Goal: Task Accomplishment & Management: Manage account settings

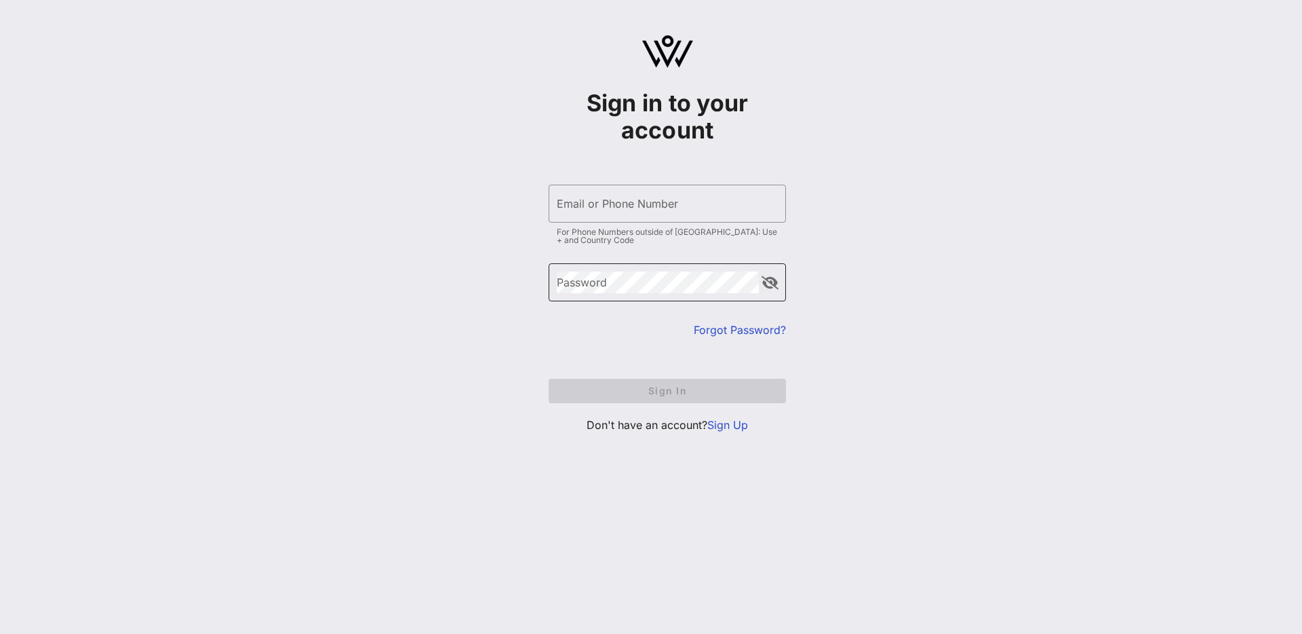
type input "[EMAIL_ADDRESS][DOMAIN_NAME]"
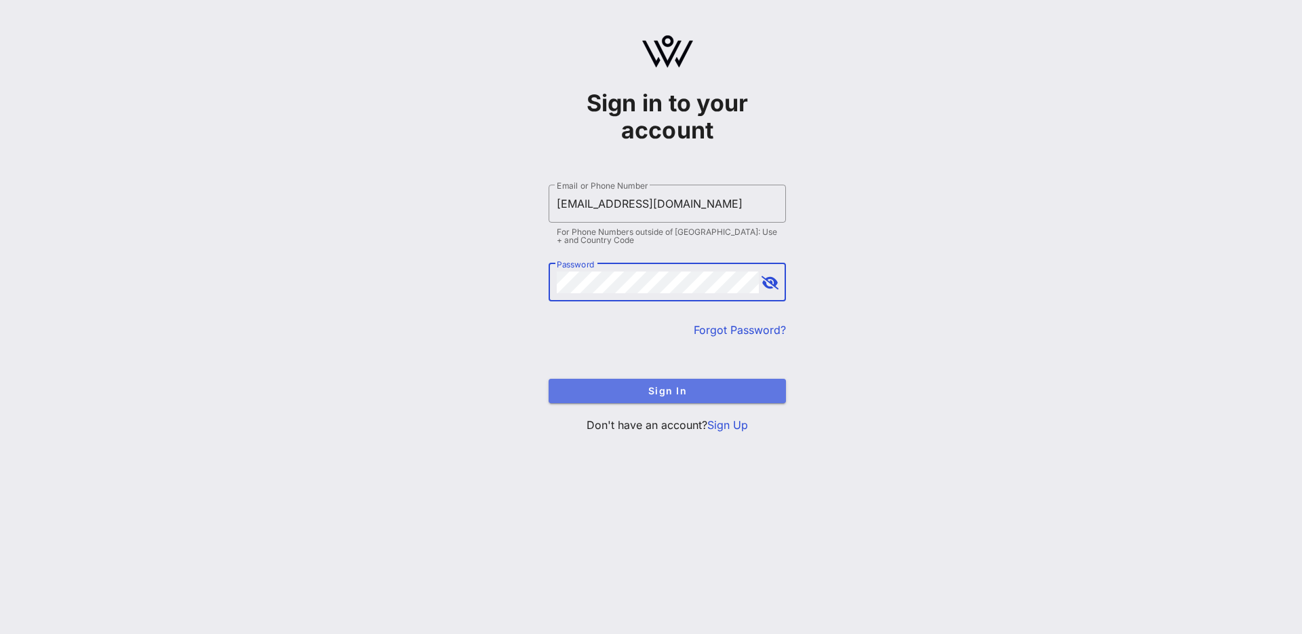
click at [632, 389] on span "Sign In" at bounding box center [668, 391] width 216 height 12
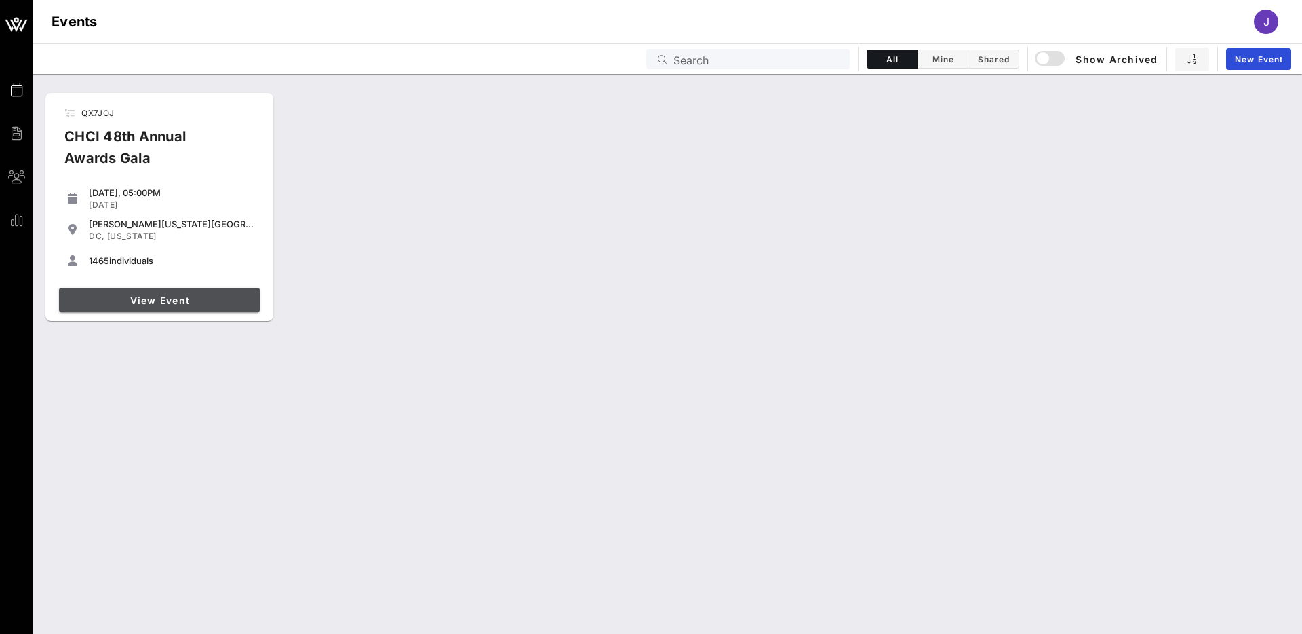
click at [182, 305] on span "View Event" at bounding box center [159, 300] width 190 height 12
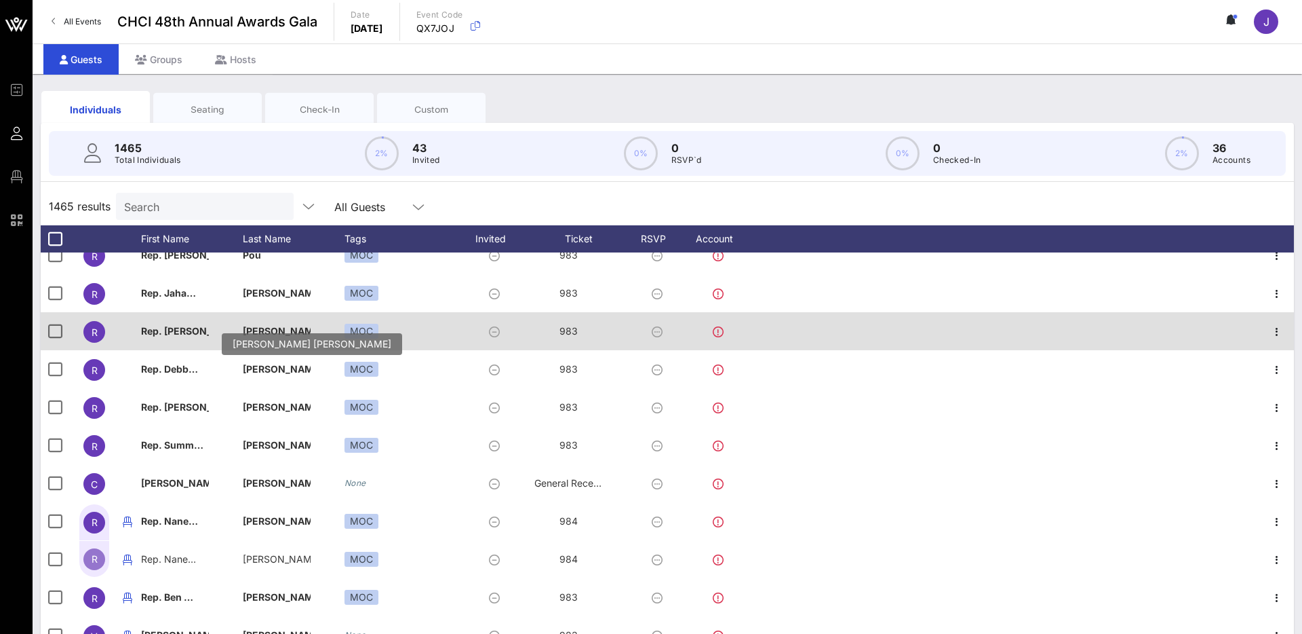
scroll to position [56, 0]
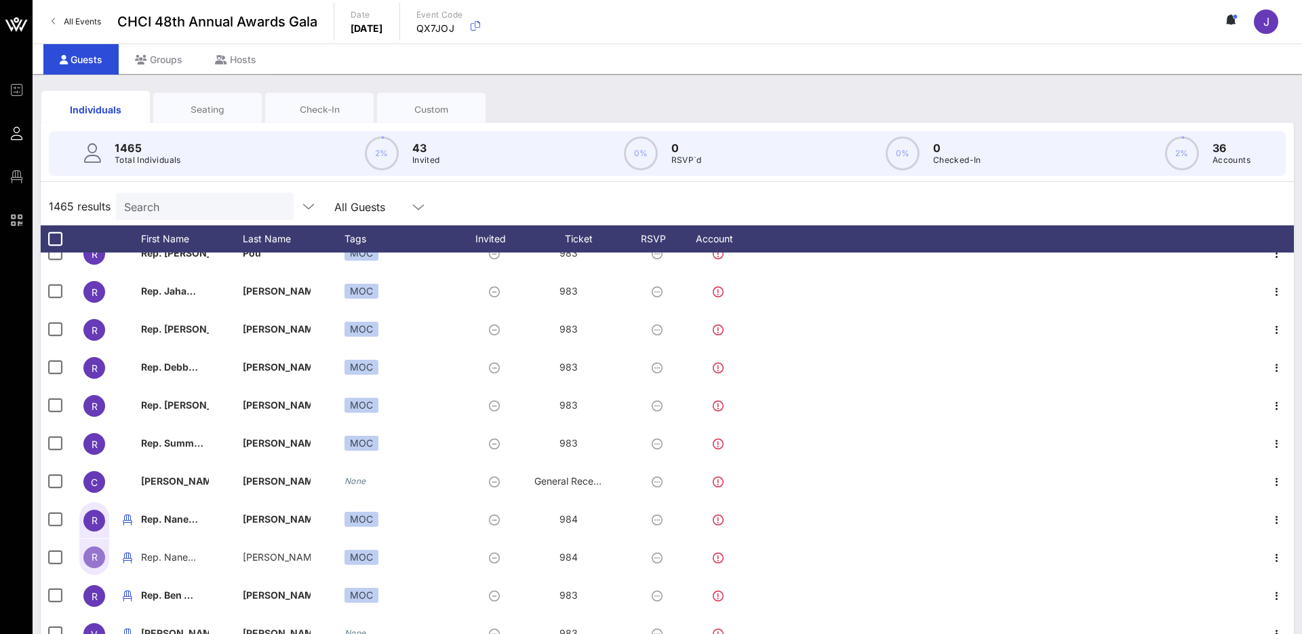
click at [208, 208] on input "Search" at bounding box center [203, 206] width 159 height 18
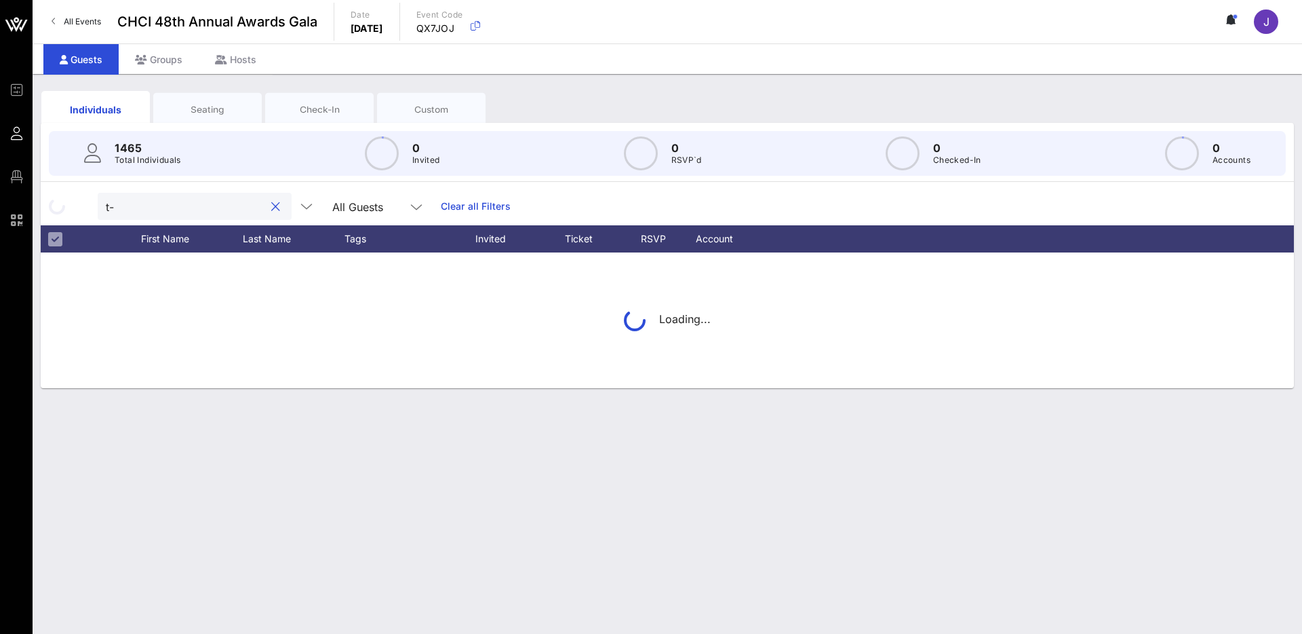
type input "t"
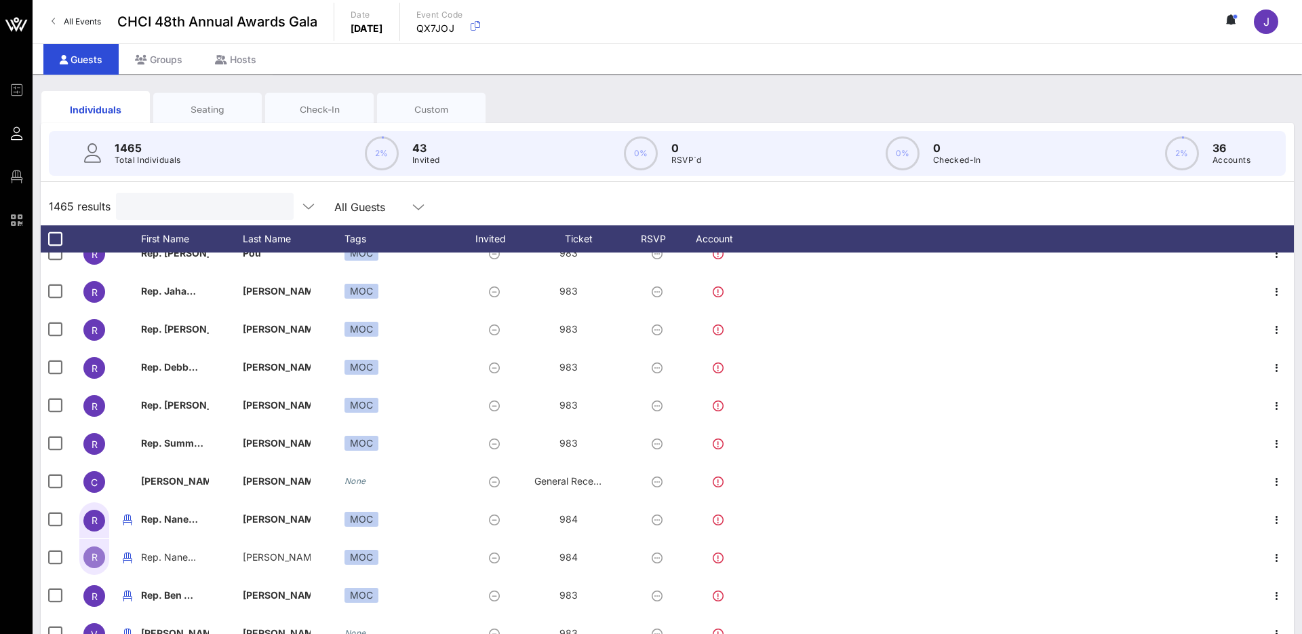
click at [166, 105] on div "Seating" at bounding box center [207, 109] width 88 height 13
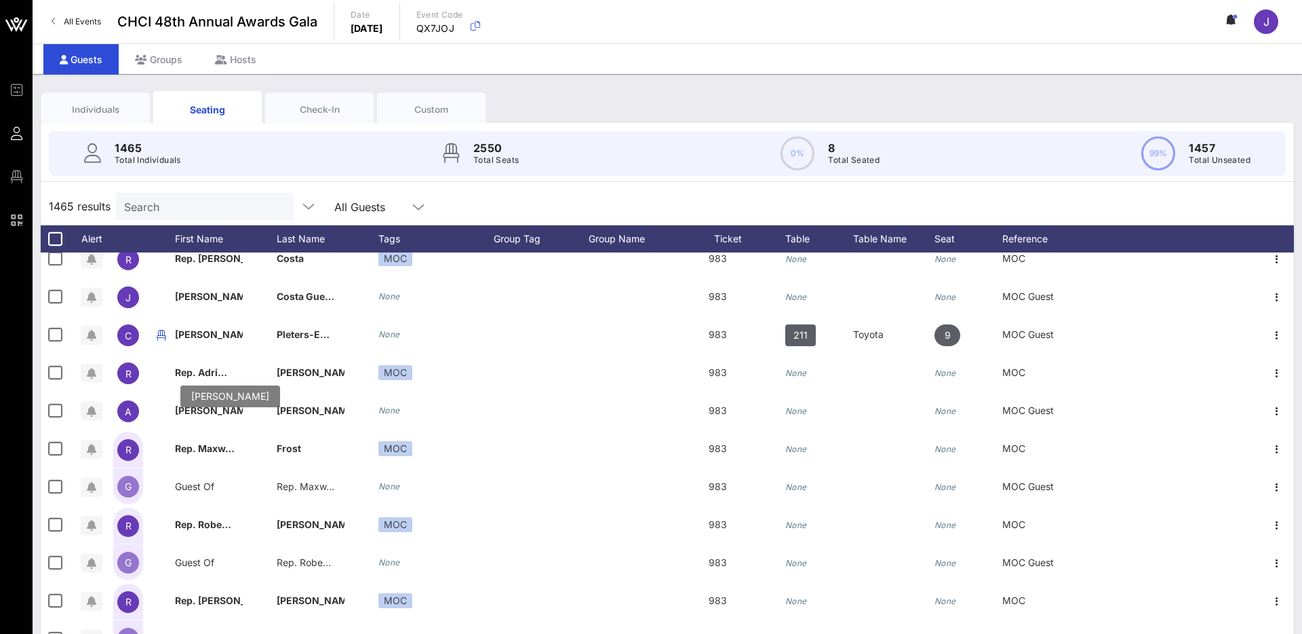
scroll to position [0, 0]
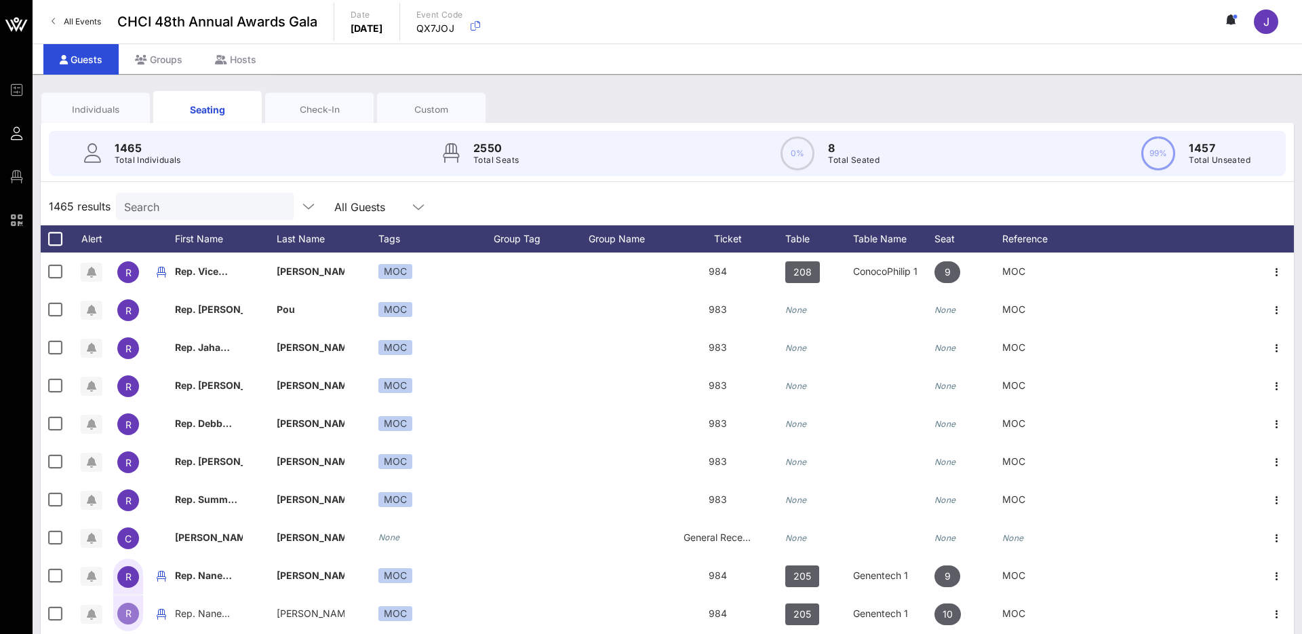
click at [452, 113] on div "Custom" at bounding box center [431, 109] width 88 height 13
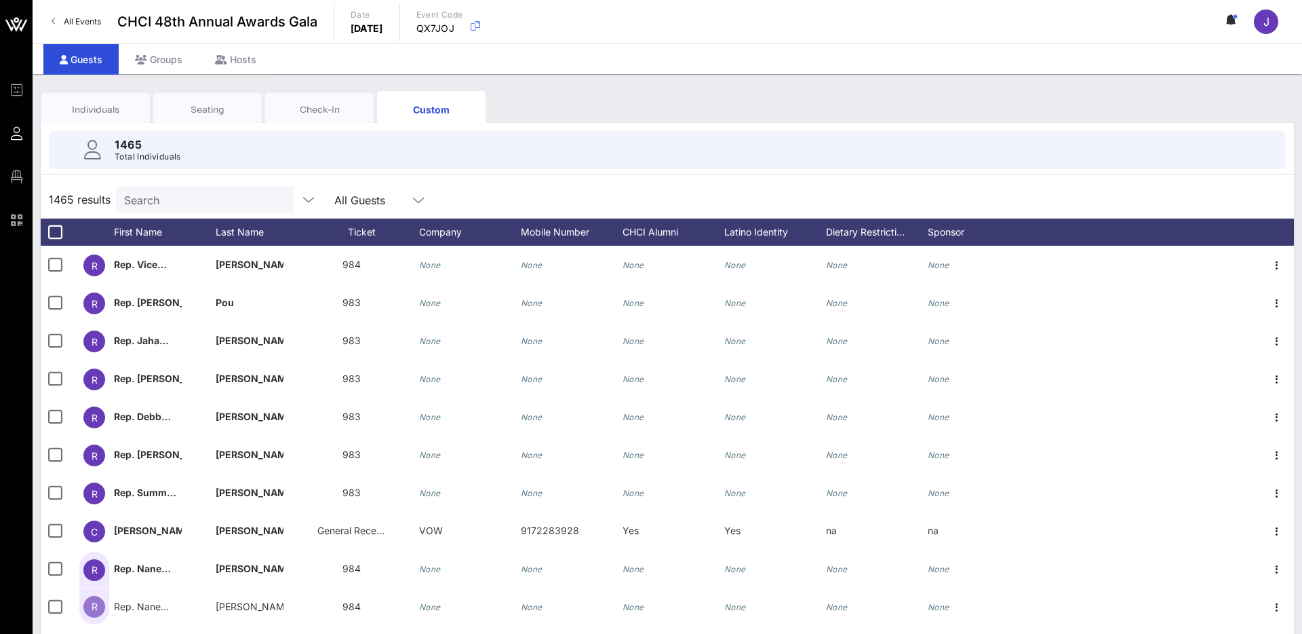
click at [345, 103] on div "Check-In" at bounding box center [319, 109] width 88 height 13
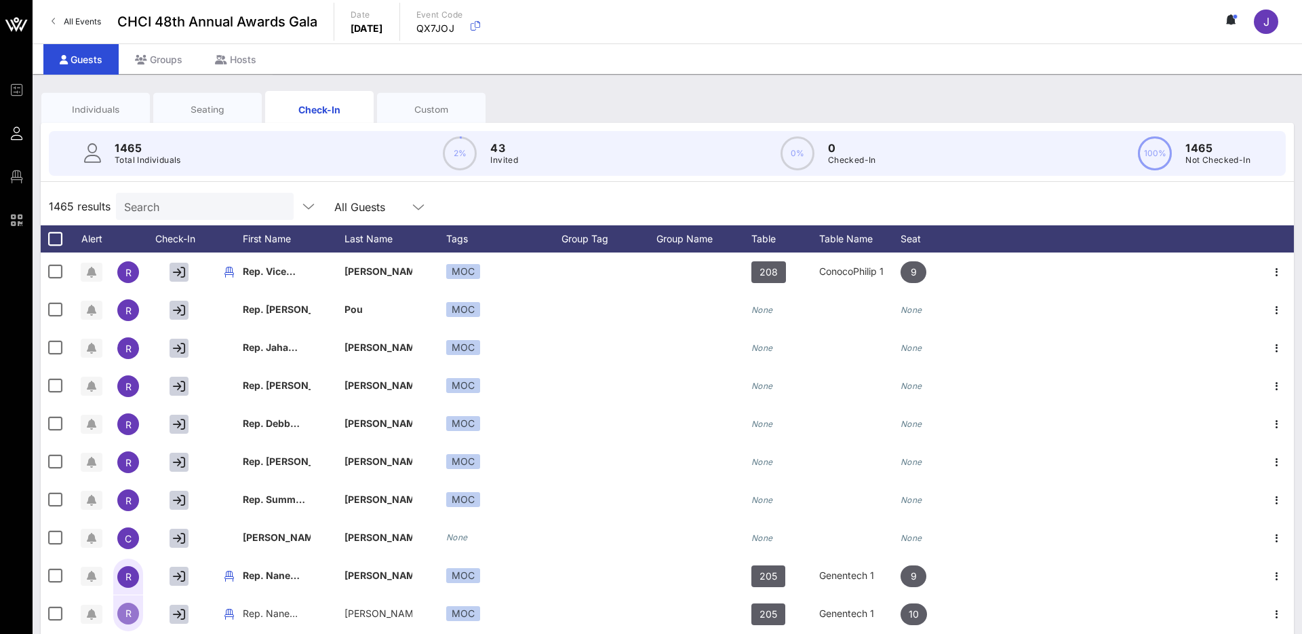
click at [216, 114] on div "Seating" at bounding box center [207, 109] width 88 height 13
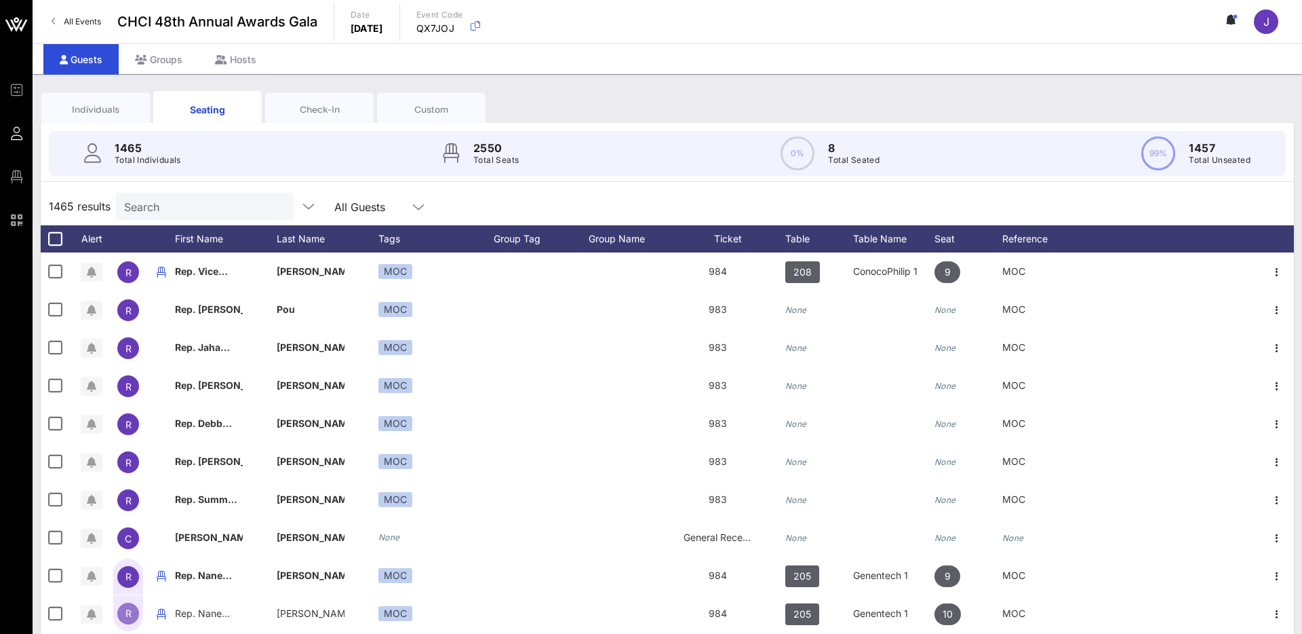
click at [113, 113] on div "Individuals" at bounding box center [96, 109] width 88 height 13
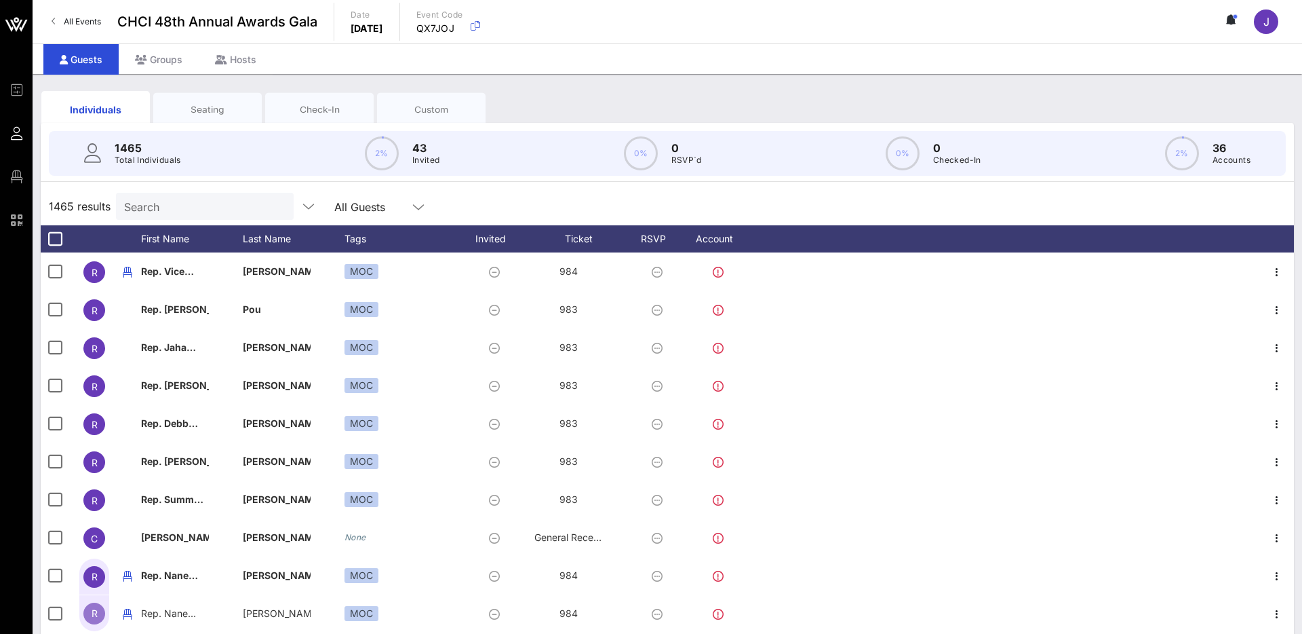
click at [113, 113] on div "Individuals" at bounding box center [96, 109] width 88 height 14
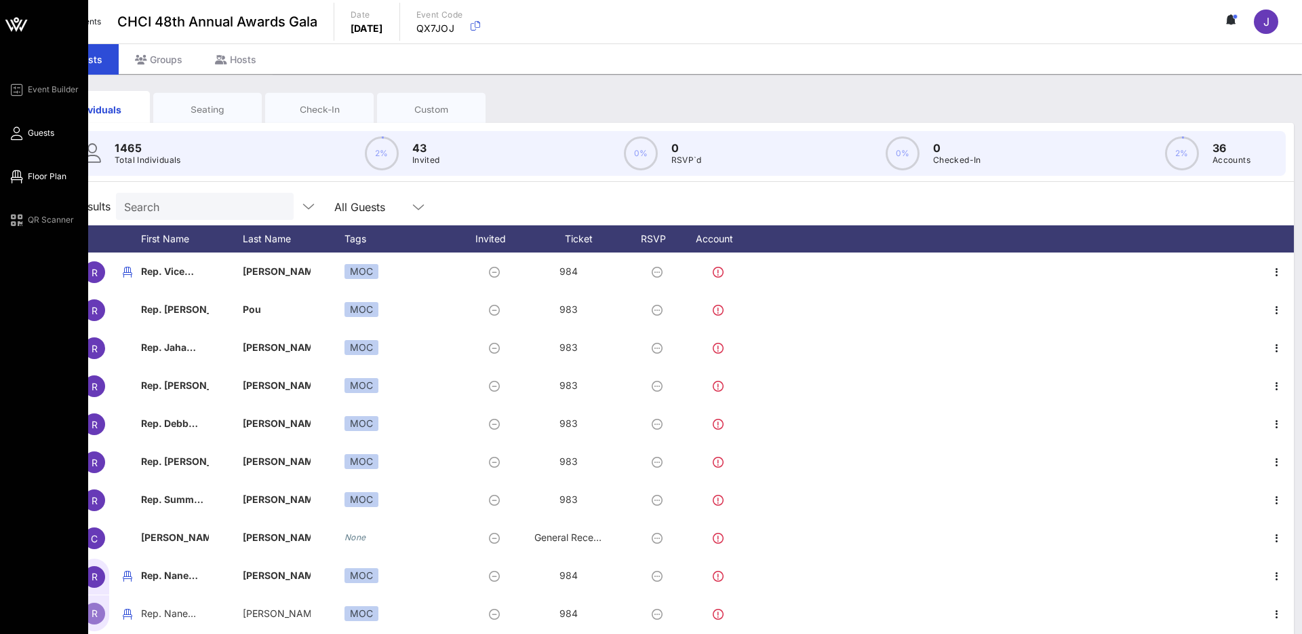
click at [41, 182] on span "Floor Plan" at bounding box center [47, 176] width 39 height 12
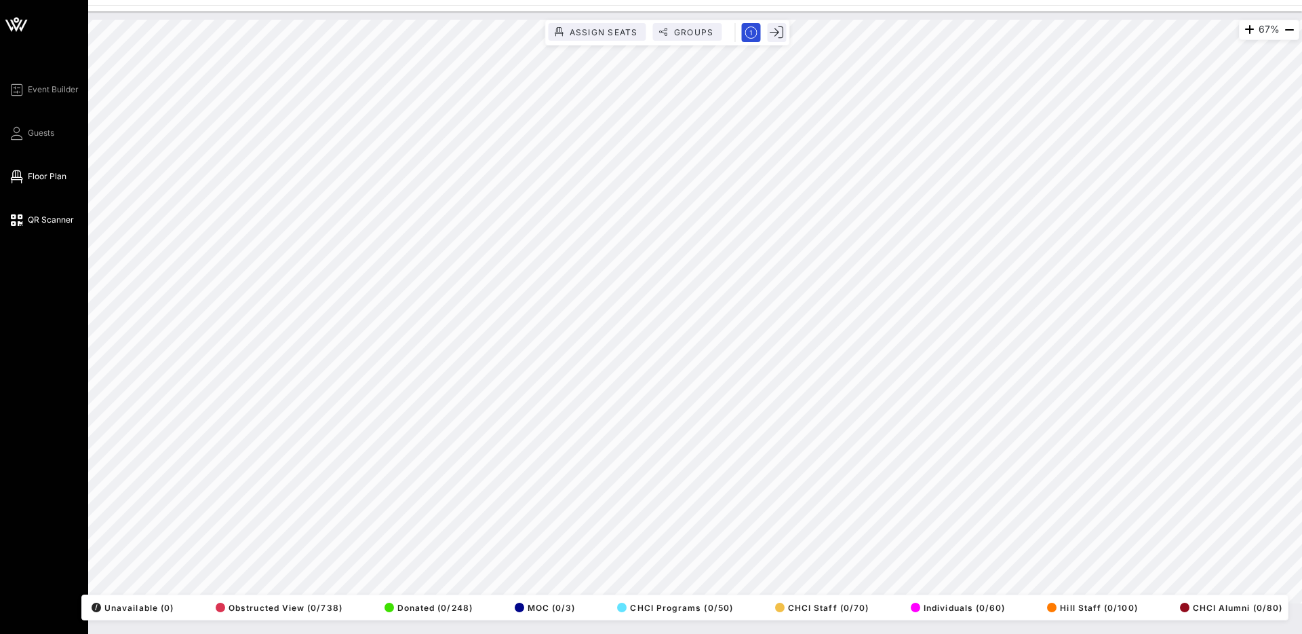
click at [47, 220] on span "QR Scanner" at bounding box center [51, 220] width 46 height 12
